Goal: Task Accomplishment & Management: Use online tool/utility

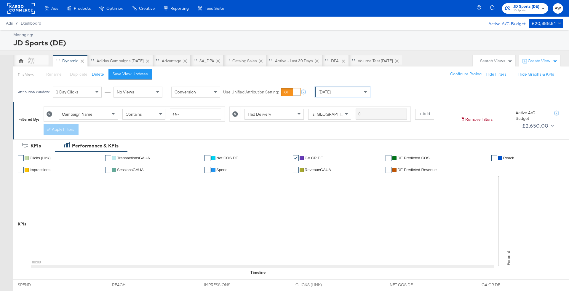
click at [507, 9] on icon "button" at bounding box center [507, 9] width 5 height 4
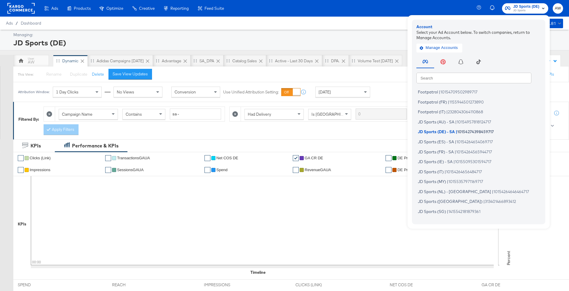
click at [468, 74] on input "text" at bounding box center [473, 77] width 115 height 11
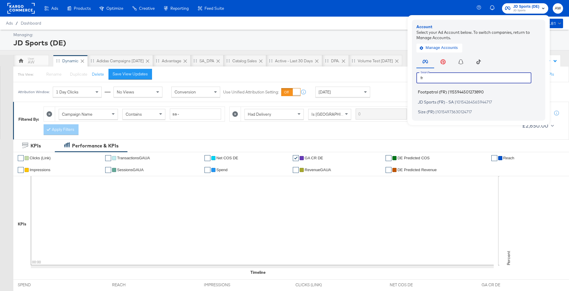
type input "fr"
click at [434, 93] on span "Footpatrol (FR)" at bounding box center [432, 91] width 29 height 5
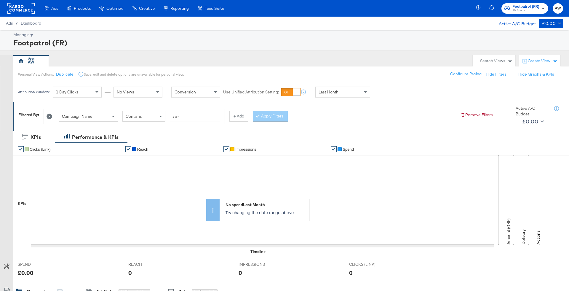
click at [531, 4] on span "Footpatrol (FR)" at bounding box center [525, 7] width 27 height 6
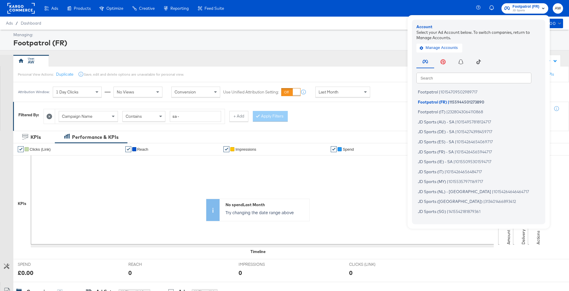
click at [485, 80] on input "text" at bounding box center [473, 77] width 115 height 11
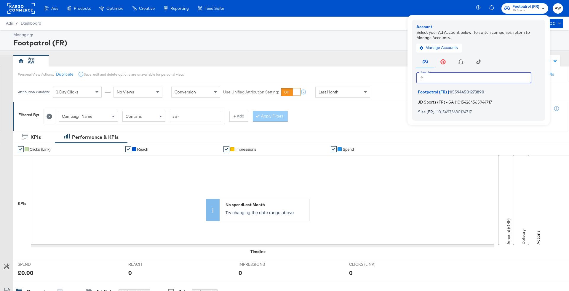
type input "fr"
click at [456, 104] on li "JD Sports (FR) - SA | 10154264565944717" at bounding box center [479, 101] width 127 height 9
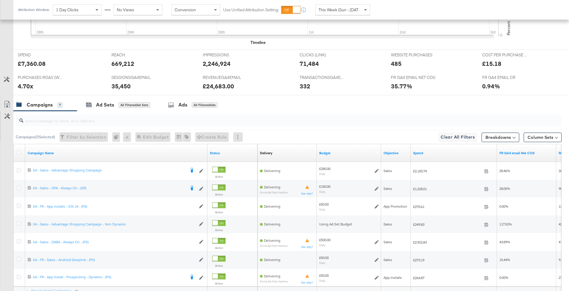
scroll to position [285, 0]
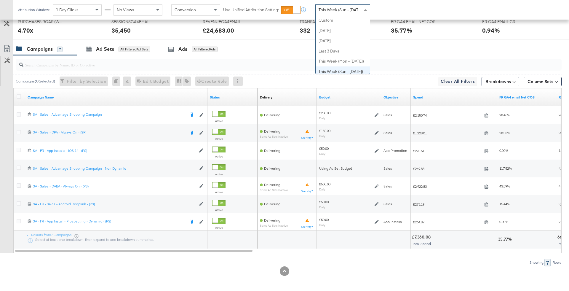
click at [349, 12] on span "This Week (Sun - Today)" at bounding box center [340, 9] width 44 height 5
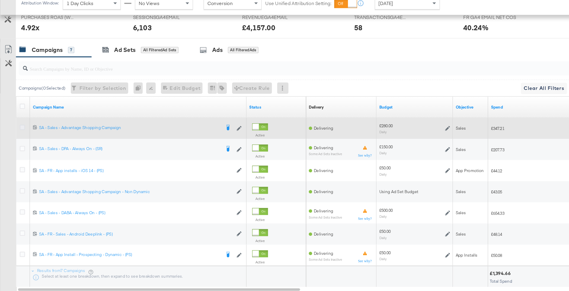
click at [20, 113] on icon at bounding box center [19, 114] width 4 height 4
click at [0, 0] on input "checkbox" at bounding box center [0, 0] width 0 height 0
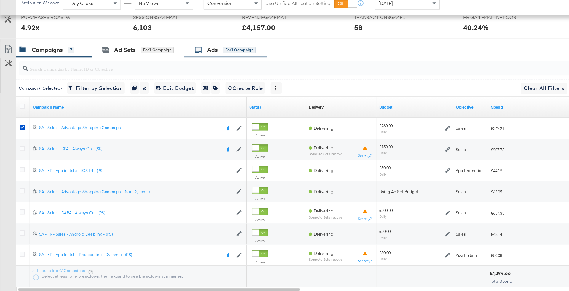
click at [196, 52] on div "Ads for 1 Campaign" at bounding box center [190, 49] width 70 height 13
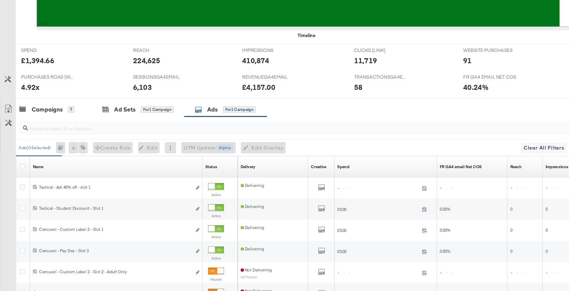
scroll to position [246, 0]
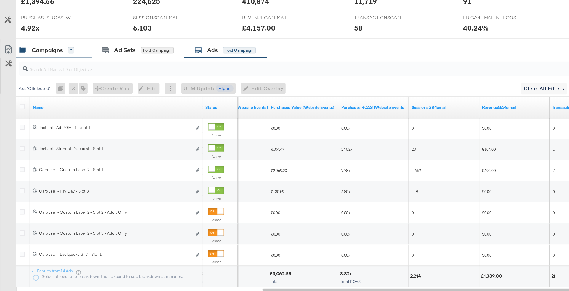
click at [60, 92] on div "Campaigns 7" at bounding box center [45, 88] width 64 height 13
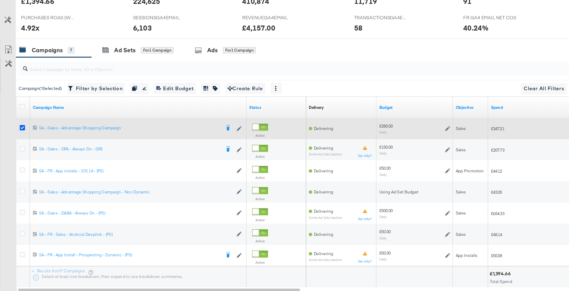
click at [17, 152] on icon at bounding box center [19, 153] width 4 height 4
click at [0, 0] on input "checkbox" at bounding box center [0, 0] width 0 height 0
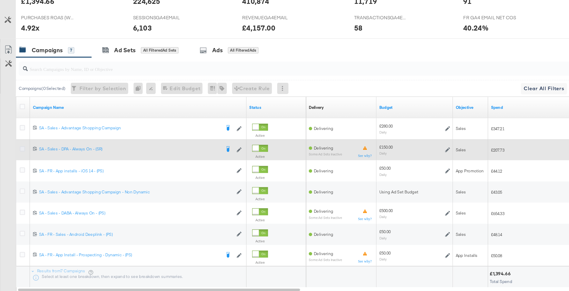
click at [17, 169] on icon at bounding box center [19, 171] width 4 height 4
click at [0, 0] on input "checkbox" at bounding box center [0, 0] width 0 height 0
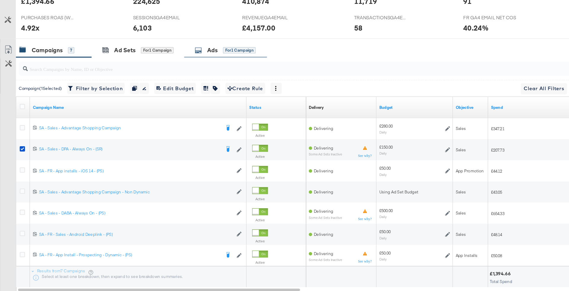
click at [176, 89] on div "Ads" at bounding box center [178, 88] width 9 height 7
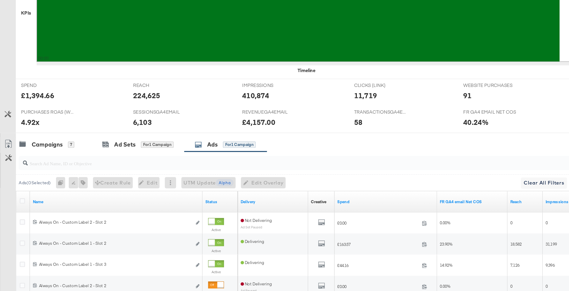
scroll to position [285, 0]
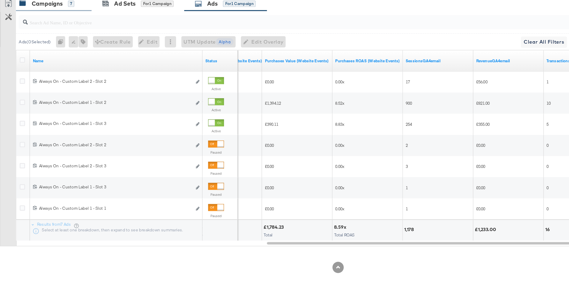
click at [50, 51] on div "Campaigns 7" at bounding box center [45, 49] width 64 height 13
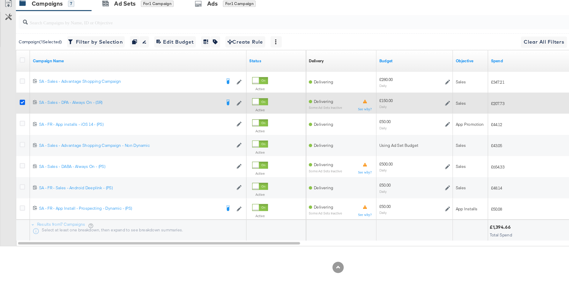
click at [17, 131] on icon at bounding box center [19, 132] width 4 height 4
click at [0, 0] on input "checkbox" at bounding box center [0, 0] width 0 height 0
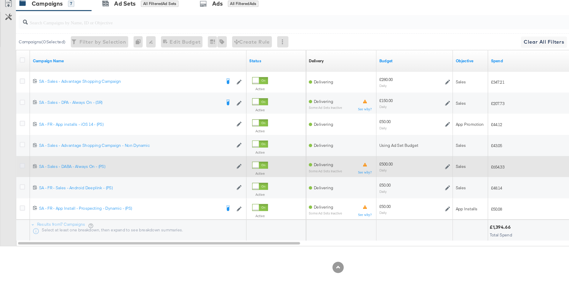
click at [17, 184] on icon at bounding box center [19, 185] width 4 height 4
click at [0, 0] on input "checkbox" at bounding box center [0, 0] width 0 height 0
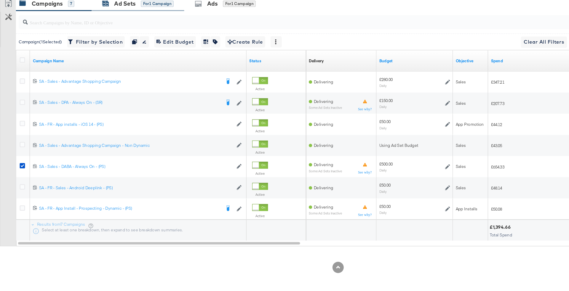
click at [109, 49] on div "Ad Sets" at bounding box center [105, 49] width 18 height 7
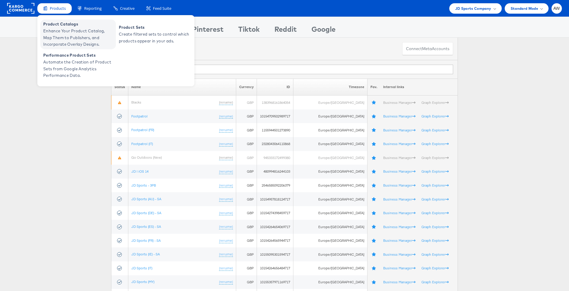
click at [68, 33] on span "Enhance Your Product Catalog, Map Them to Publishers, and Incorporate Overlay D…" at bounding box center [78, 38] width 71 height 20
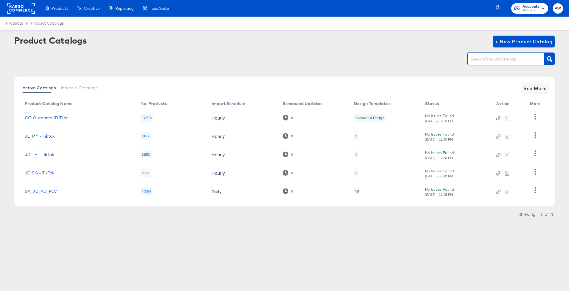
click at [483, 62] on input "text" at bounding box center [500, 59] width 63 height 7
type input "fr"
click at [62, 189] on link "StitcherAds - JD FR" at bounding box center [45, 190] width 41 height 5
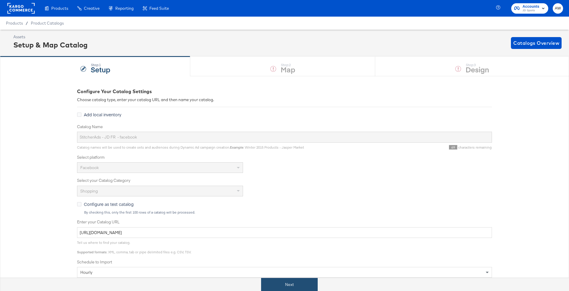
click at [315, 284] on button "Next" at bounding box center [289, 284] width 57 height 13
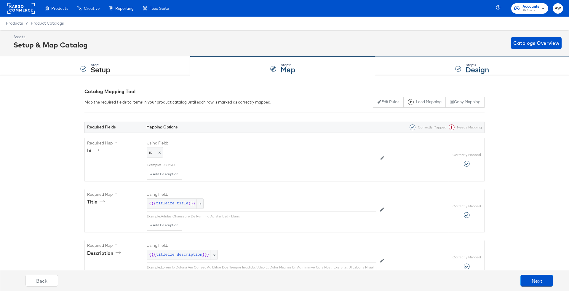
click at [387, 68] on div "Step: 3 Design" at bounding box center [472, 67] width 194 height 20
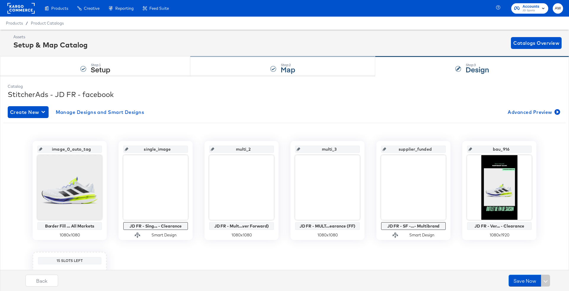
click at [257, 71] on div "Step: 2 Map" at bounding box center [282, 67] width 185 height 20
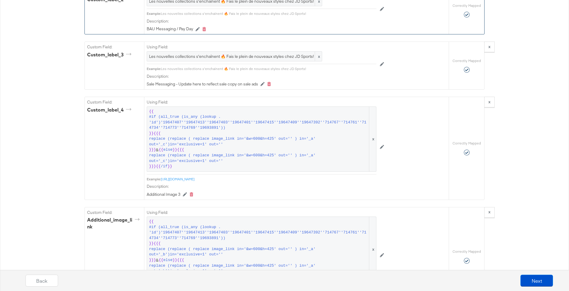
scroll to position [809, 0]
click at [259, 55] on span "Les nouvelles collections s'enchaînent 🔥 Fais le plein de nouveaux styles chez …" at bounding box center [234, 58] width 171 height 6
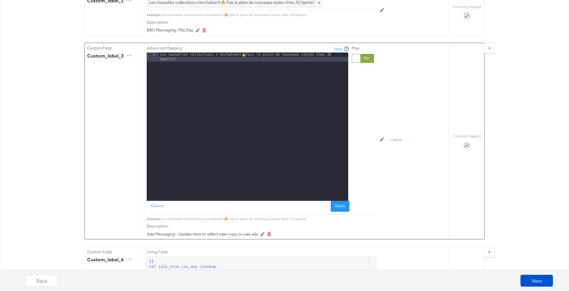
click at [259, 53] on div "Les nouvelles collections s'enchaînent 🔥 Fais le plein de nouveaux styles chez …" at bounding box center [253, 135] width 189 height 167
click at [345, 201] on button "Apply" at bounding box center [340, 206] width 19 height 11
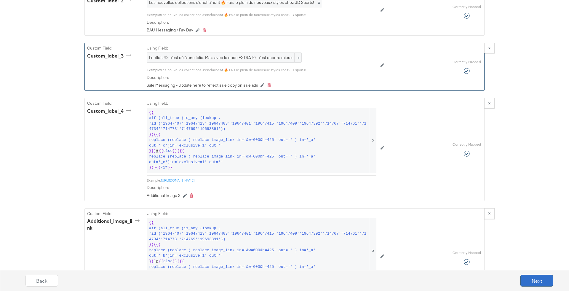
click at [539, 281] on button "Next" at bounding box center [536, 280] width 33 height 12
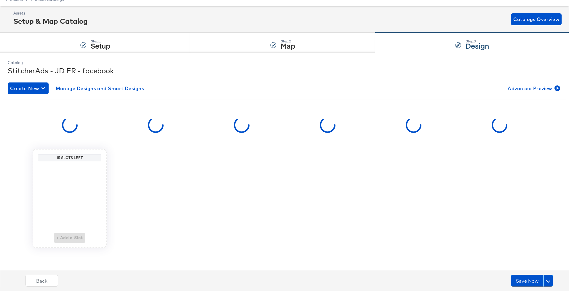
scroll to position [0, 0]
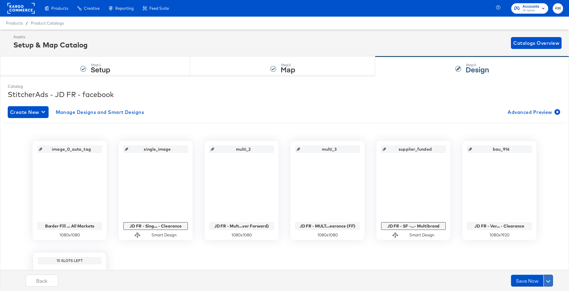
click at [550, 279] on button at bounding box center [547, 280] width 9 height 12
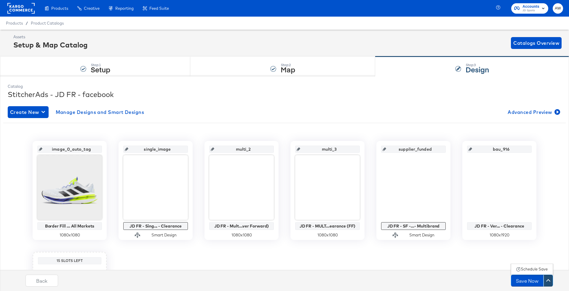
click at [542, 267] on div "Schedule Save" at bounding box center [533, 269] width 27 height 6
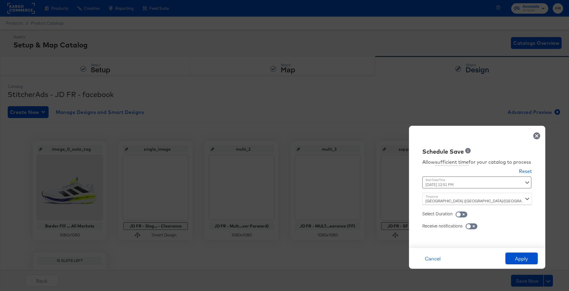
click at [478, 179] on div "October 4th 2025 12:51 PM ‹ October 2025 › Su Mo Tu We Th Fr Sa 28 29 30 1 2 3 …" at bounding box center [462, 182] width 80 height 12
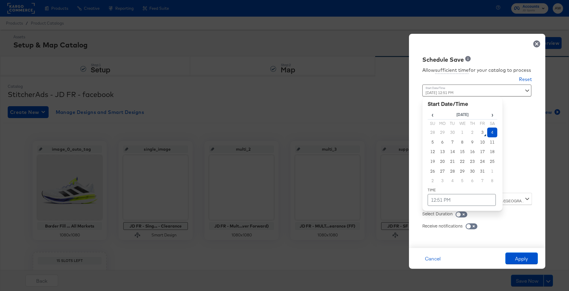
click at [497, 129] on td "4" at bounding box center [492, 132] width 10 height 10
click at [495, 136] on td "4" at bounding box center [492, 132] width 10 height 10
click at [495, 133] on td "4" at bounding box center [492, 132] width 10 height 10
click at [464, 200] on td "12:51 PM" at bounding box center [461, 200] width 68 height 12
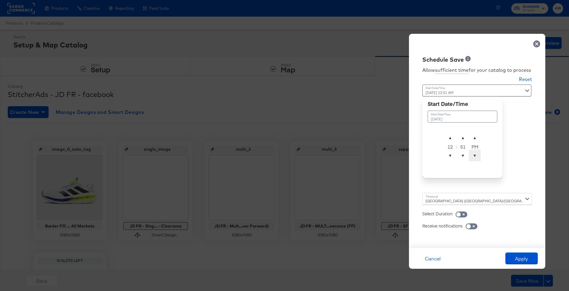
click at [476, 153] on span "▼" at bounding box center [475, 155] width 12 height 12
click at [464, 138] on span "▲" at bounding box center [463, 138] width 12 height 12
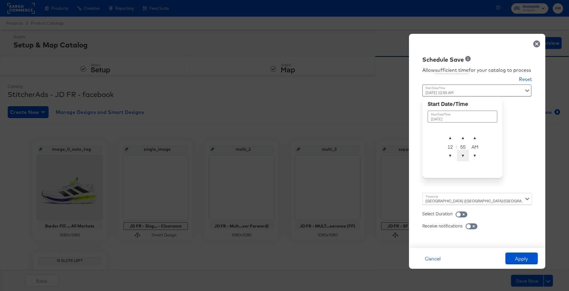
click at [463, 157] on span "▼" at bounding box center [463, 155] width 12 height 12
click at [461, 137] on span "▲" at bounding box center [463, 138] width 12 height 12
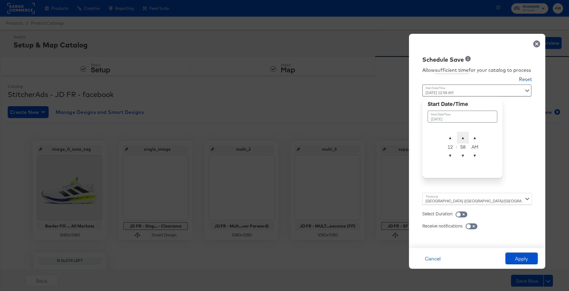
click at [461, 137] on span "▲" at bounding box center [463, 138] width 12 height 12
click at [525, 147] on div "Schedule Save Allow sufficient time for your catalog to process Reset Time : Oc…" at bounding box center [477, 141] width 136 height 214
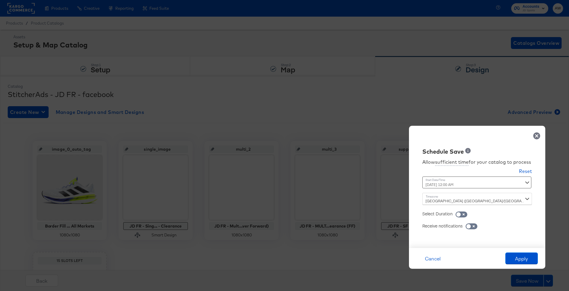
click at [484, 182] on div "October 4th 2025 12:00 AM October 4th 2025 ▲ 12 ▼ : ▲ 00 ▼ ▲ AM ▼" at bounding box center [462, 182] width 80 height 12
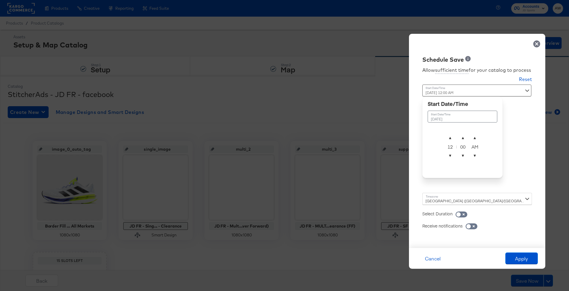
click at [517, 122] on div "Schedule Save Allow sufficient time for your catalog to process Reset Time : Oc…" at bounding box center [477, 141] width 136 height 214
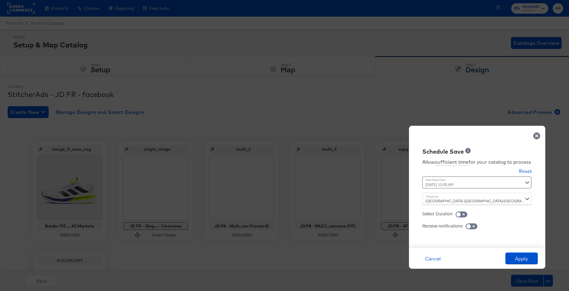
click at [526, 177] on div "Time : October 4th 2025 12:00 AM October 4th 2025 ▲ 12 ▼ : ▲ 00 ▼ ▲ AM ▼" at bounding box center [477, 184] width 110 height 16
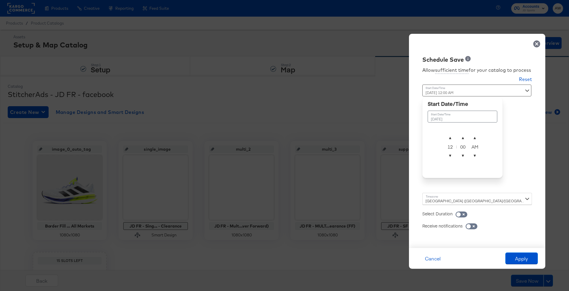
click at [520, 89] on input "October 4th 2025 12:00 AM" at bounding box center [476, 90] width 109 height 12
click at [483, 116] on td "October 4th 2025" at bounding box center [462, 116] width 70 height 12
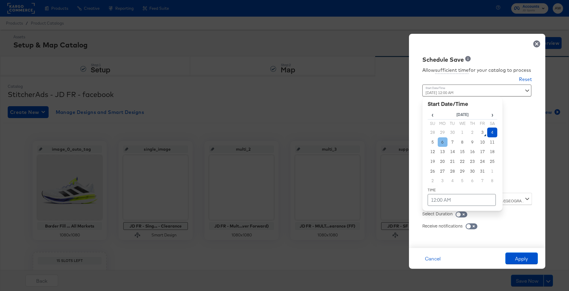
click at [444, 143] on td "6" at bounding box center [442, 142] width 10 height 10
type input "October 6th 2025 12:00 AM"
click at [516, 159] on div "Allow sufficient time for your catalog to process Reset Time : October 6th 2025…" at bounding box center [476, 153] width 127 height 178
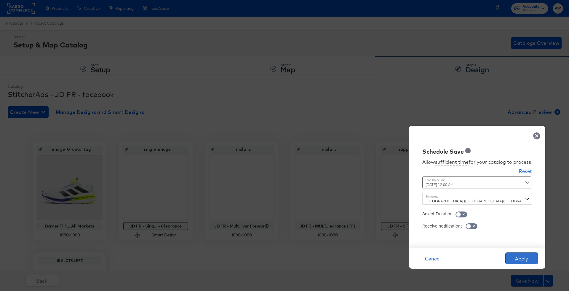
click at [521, 259] on button "Apply" at bounding box center [521, 258] width 33 height 12
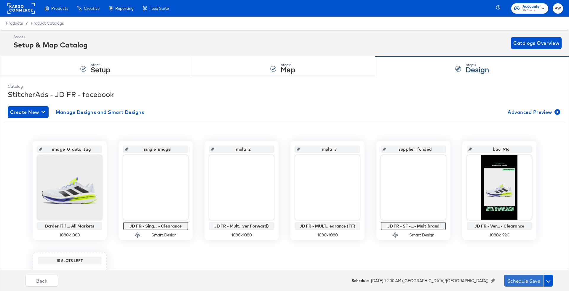
click at [521, 277] on button "Schedule Save" at bounding box center [523, 280] width 39 height 12
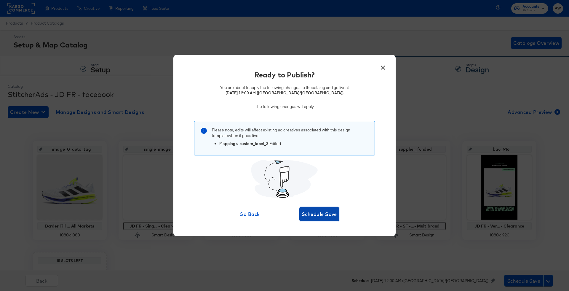
click at [316, 210] on span "Schedule Save" at bounding box center [319, 214] width 35 height 8
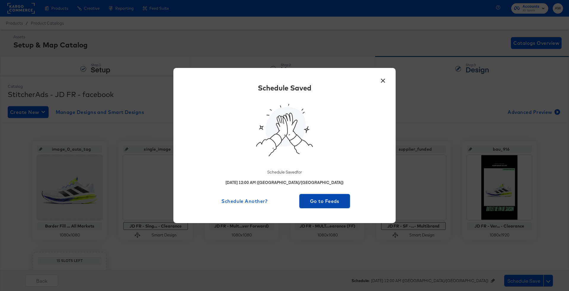
click at [321, 204] on span "Go to Feeds" at bounding box center [325, 201] width 46 height 8
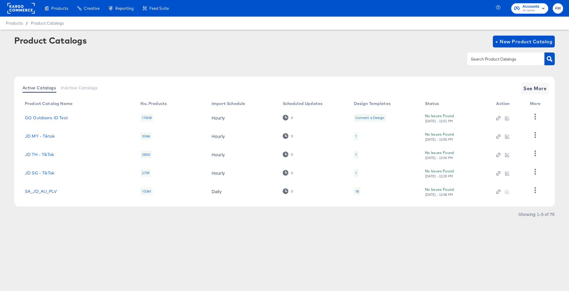
click at [19, 12] on rect at bounding box center [20, 8] width 27 height 11
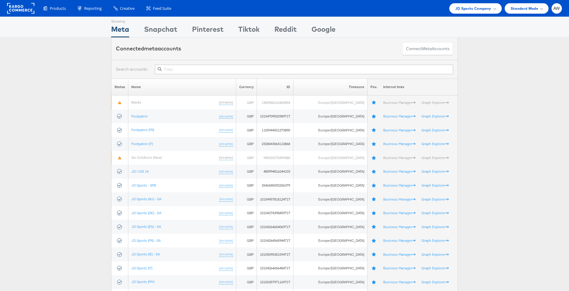
click at [194, 74] on div at bounding box center [284, 69] width 347 height 19
click at [183, 67] on input "text" at bounding box center [304, 69] width 298 height 9
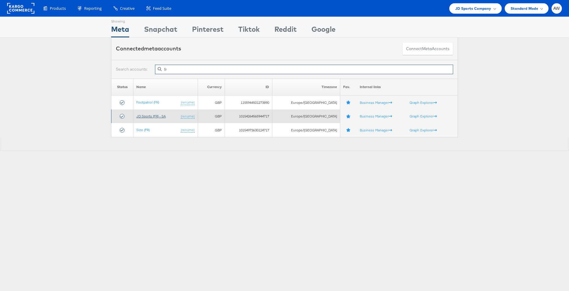
type input "fr"
click at [161, 116] on link "JD Sports (FR) - SA" at bounding box center [150, 116] width 29 height 4
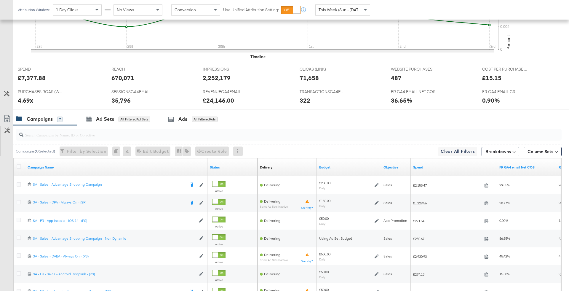
scroll to position [219, 0]
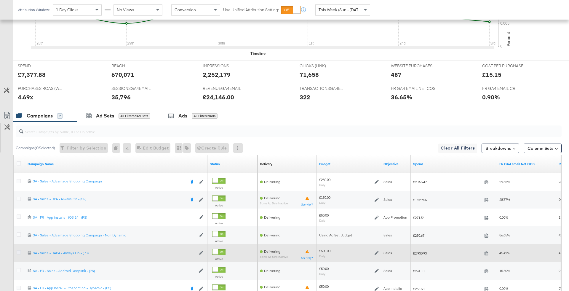
click at [17, 250] on icon at bounding box center [19, 252] width 4 height 4
click at [0, 0] on input "checkbox" at bounding box center [0, 0] width 0 height 0
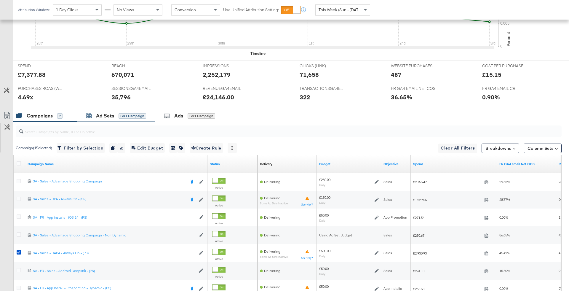
click at [134, 116] on div "for 1 Campaign" at bounding box center [132, 115] width 28 height 5
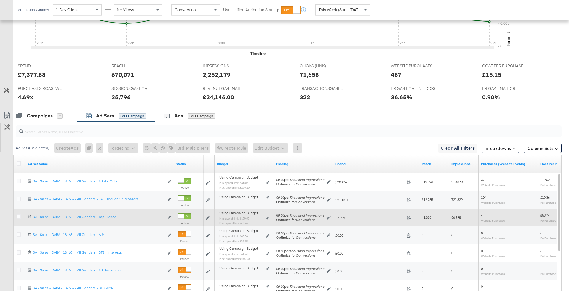
click at [269, 217] on div "Using Campaign Budget Min. spend limit: £109.50 Max. spend limit : not set Edit…" at bounding box center [244, 220] width 55 height 19
click at [267, 217] on icon at bounding box center [267, 217] width 3 height 3
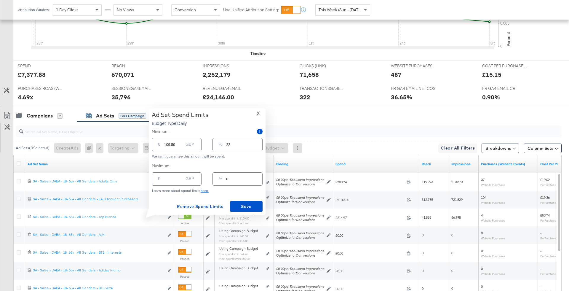
click at [238, 145] on input "22" at bounding box center [244, 142] width 36 height 13
type input "223"
type input "1115.00"
type input "2230"
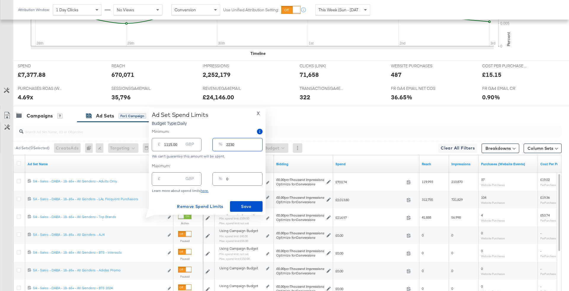
type input "11150.00"
type input "223"
type input "1115.00"
type input "22"
type input "110.00"
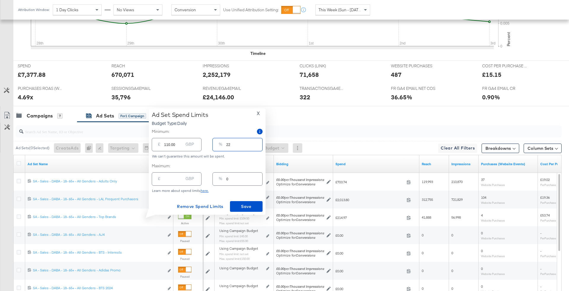
type input "2"
type input "10.00"
type input "23"
type input "115.00"
type input "230"
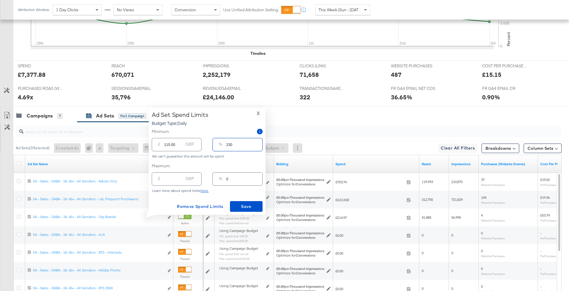
type input "1150.00"
type input "23"
type input "115.00"
type input "2"
type input "10.00"
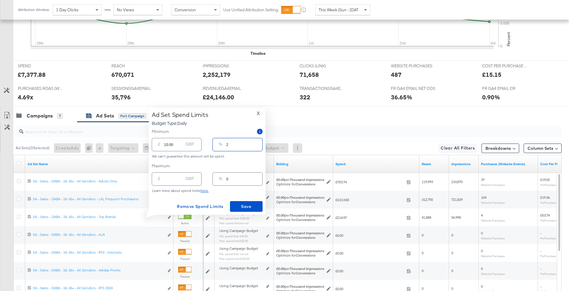
type input "32"
type input "160.00"
type input "3"
type input "15.00"
type input "30"
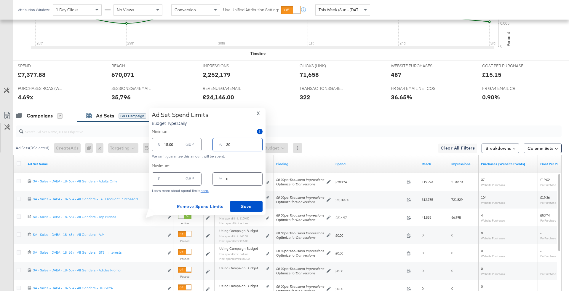
type input "150.00"
type input "30"
click at [246, 206] on span "Save" at bounding box center [246, 206] width 28 height 7
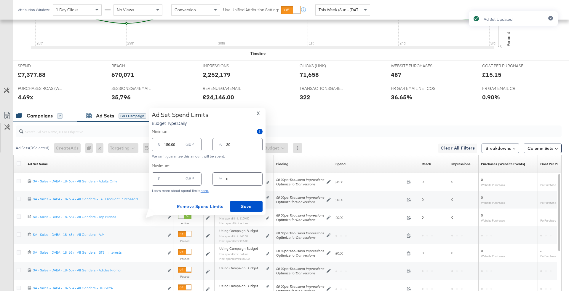
click at [66, 112] on div "Campaigns 7" at bounding box center [42, 115] width 52 height 7
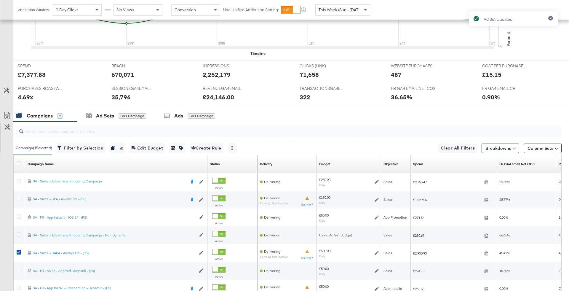
click at [362, 5] on span at bounding box center [365, 10] width 7 height 10
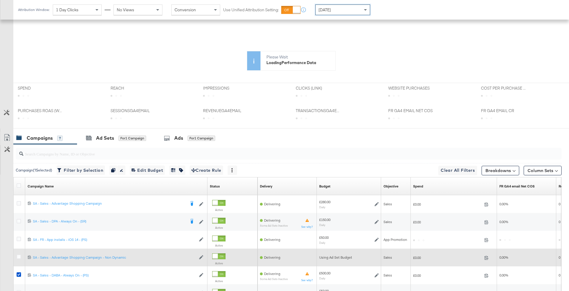
scroll to position [161, 0]
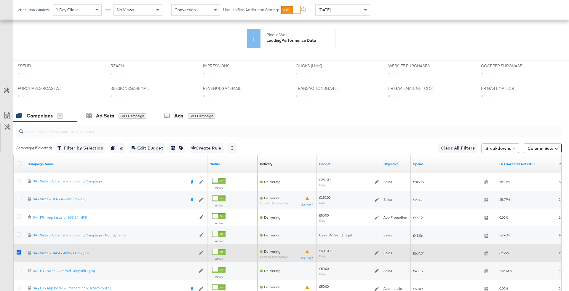
click at [17, 250] on icon at bounding box center [19, 252] width 4 height 4
click at [0, 0] on input "checkbox" at bounding box center [0, 0] width 0 height 0
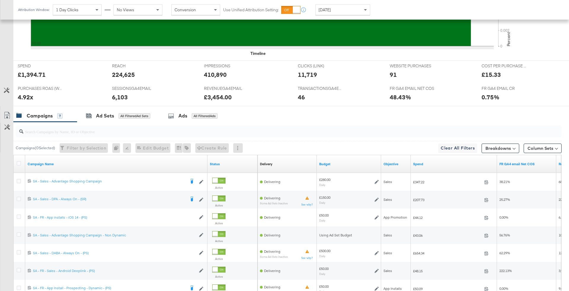
scroll to position [0, 0]
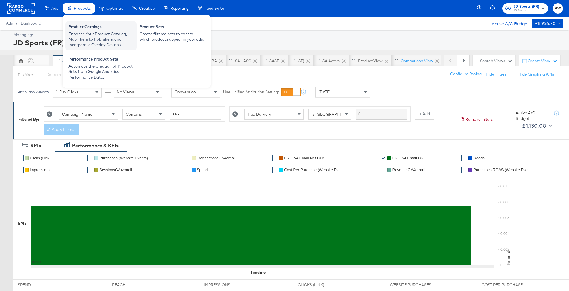
click at [89, 29] on div "Product Catalogs" at bounding box center [100, 27] width 65 height 7
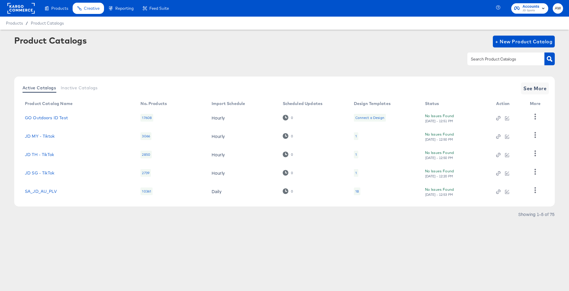
click at [501, 62] on input "text" at bounding box center [500, 59] width 63 height 7
type input "fr"
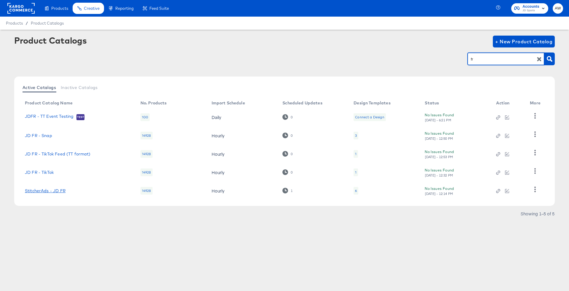
click at [35, 189] on link "StitcherAds - JD FR" at bounding box center [45, 190] width 41 height 5
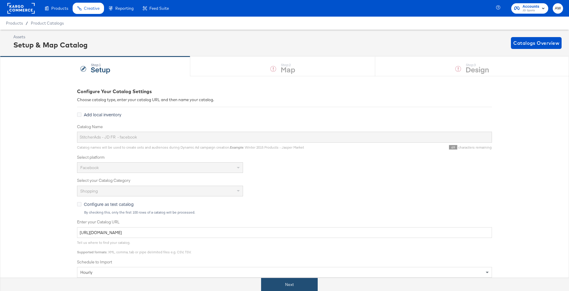
click at [312, 279] on button "Next" at bounding box center [289, 284] width 57 height 13
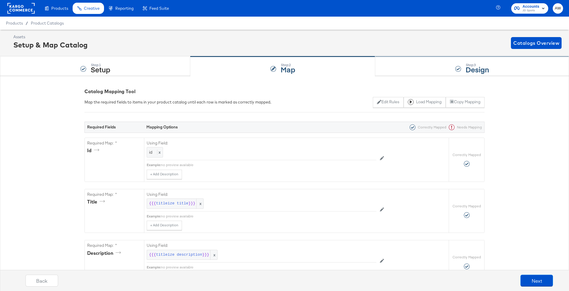
click at [466, 70] on strong "Design" at bounding box center [476, 69] width 23 height 10
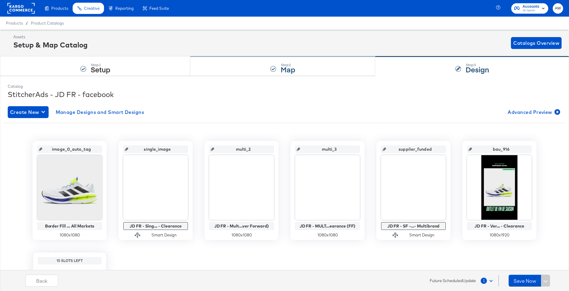
click at [284, 60] on div "Step: 2 Map" at bounding box center [282, 67] width 185 height 20
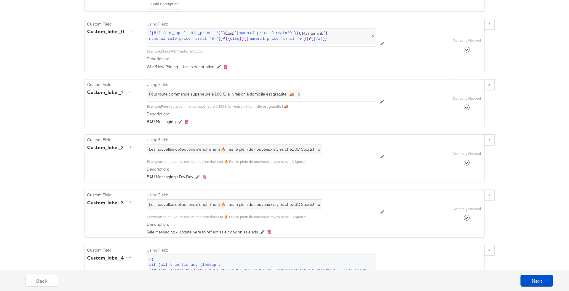
scroll to position [664, 0]
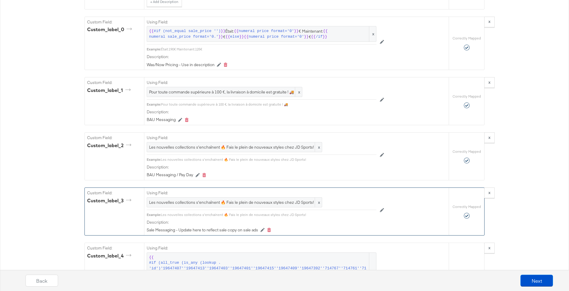
click at [265, 191] on div "Using Field: Les nouvelles collections s'enchaînent 🔥 Fais le plein de nouveaux…" at bounding box center [262, 198] width 230 height 22
click at [265, 199] on span "Les nouvelles collections s'enchaînent 🔥 Fais le plein de nouveaux styles chez …" at bounding box center [234, 202] width 171 height 6
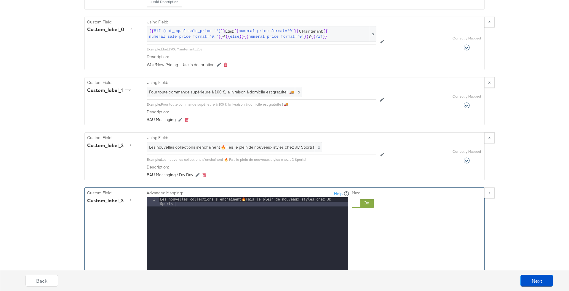
click at [256, 197] on div "Les nouvelles collections s'enchaînent 🔥 Fais le plein de nouveaux styles chez …" at bounding box center [253, 280] width 189 height 167
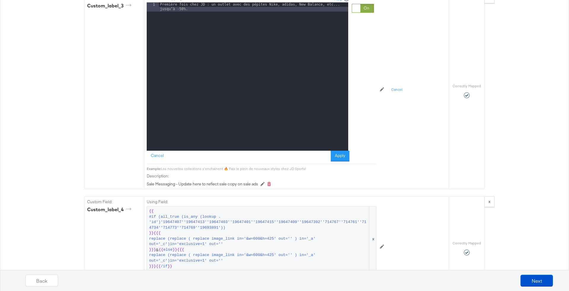
scroll to position [873, 0]
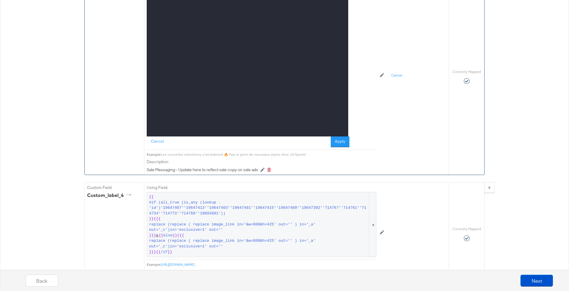
click at [340, 142] on div "Advanced Mapping: Help 1 Première fois chez JD : un outlet avec des pépites Nik…" at bounding box center [262, 64] width 230 height 171
click at [339, 136] on button "Apply" at bounding box center [340, 141] width 19 height 11
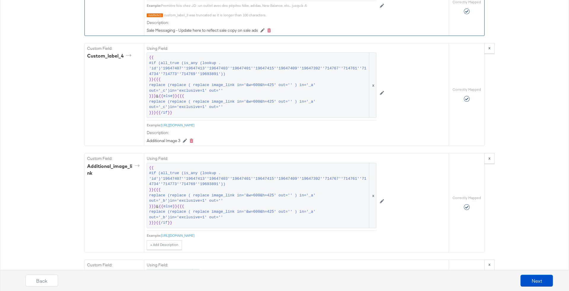
scroll to position [700, 0]
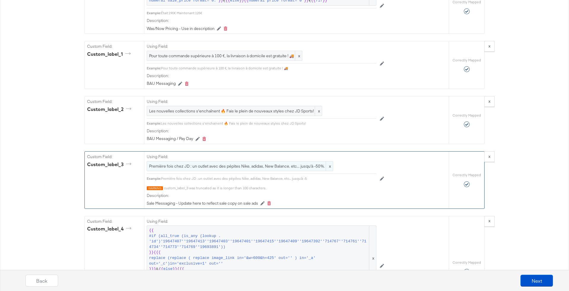
click at [309, 163] on span "Première fois chez JD : un outlet avec des pépites Nike, adidas, New Balance, e…" at bounding box center [240, 166] width 182 height 6
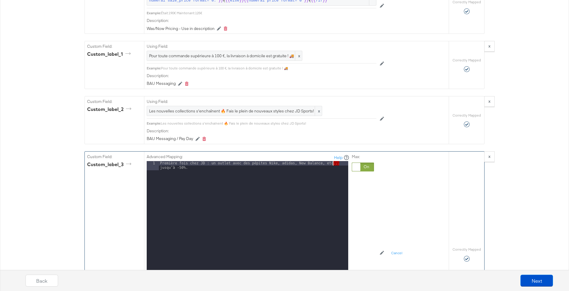
drag, startPoint x: 341, startPoint y: 159, endPoint x: 332, endPoint y: 156, distance: 8.9
click at [332, 161] on div "Première fois chez JD : un outlet avec des pépites Nike, adidas, New Balance, e…" at bounding box center [253, 244] width 189 height 167
click at [326, 196] on div "Première fois chez JD : un outlet avec des pépites Nike, adidas, New Balance, e…" at bounding box center [253, 244] width 189 height 167
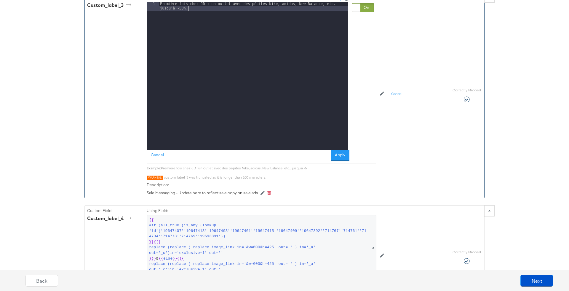
scroll to position [865, 0]
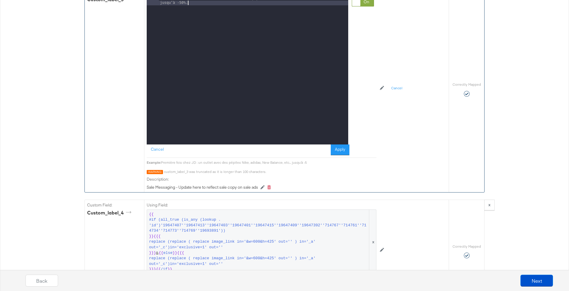
click at [344, 138] on div "Première fois chez JD : un outlet avec des pépites Nike, adidas, New Balance, e…" at bounding box center [253, 79] width 189 height 167
click at [344, 144] on button "Apply" at bounding box center [340, 149] width 19 height 11
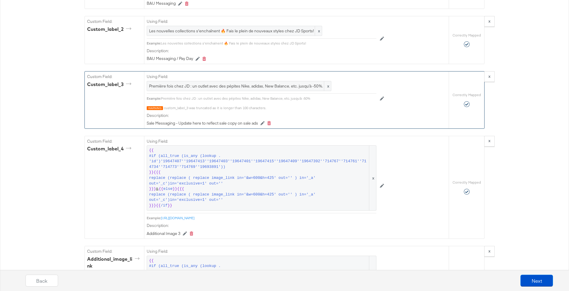
scroll to position [781, 0]
click at [522, 280] on button "Next" at bounding box center [536, 280] width 33 height 12
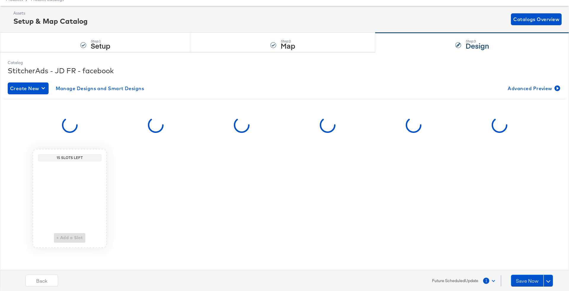
scroll to position [0, 0]
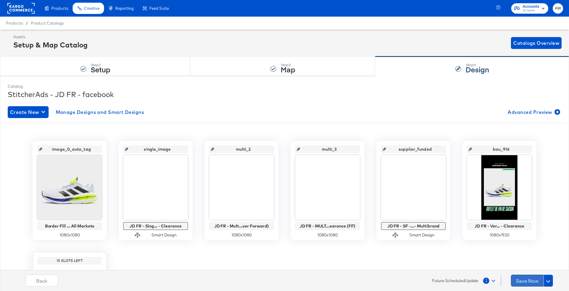
click at [530, 278] on button "Save Now" at bounding box center [527, 280] width 33 height 12
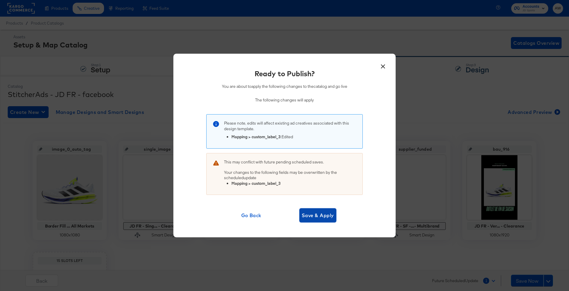
click at [322, 215] on span "Save & Apply" at bounding box center [318, 215] width 32 height 8
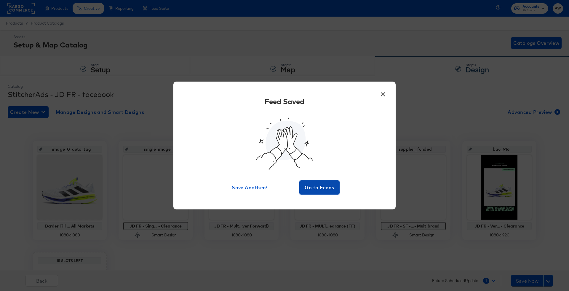
click at [312, 193] on button "Go to Feeds" at bounding box center [319, 187] width 40 height 14
